Goal: Navigation & Orientation: Go to known website

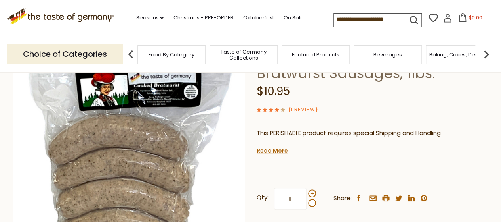
scroll to position [40, 0]
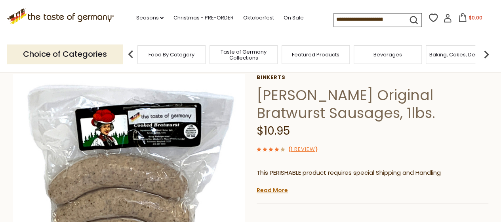
click at [252, 54] on span "Taste of Germany Collections" at bounding box center [243, 55] width 63 height 12
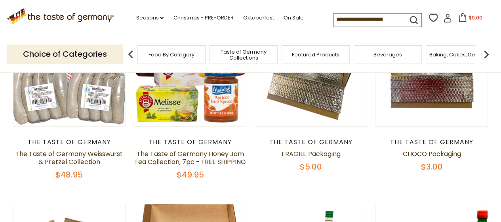
scroll to position [238, 0]
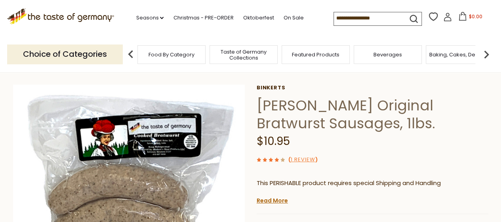
scroll to position [40, 0]
